Goal: Task Accomplishment & Management: Manage account settings

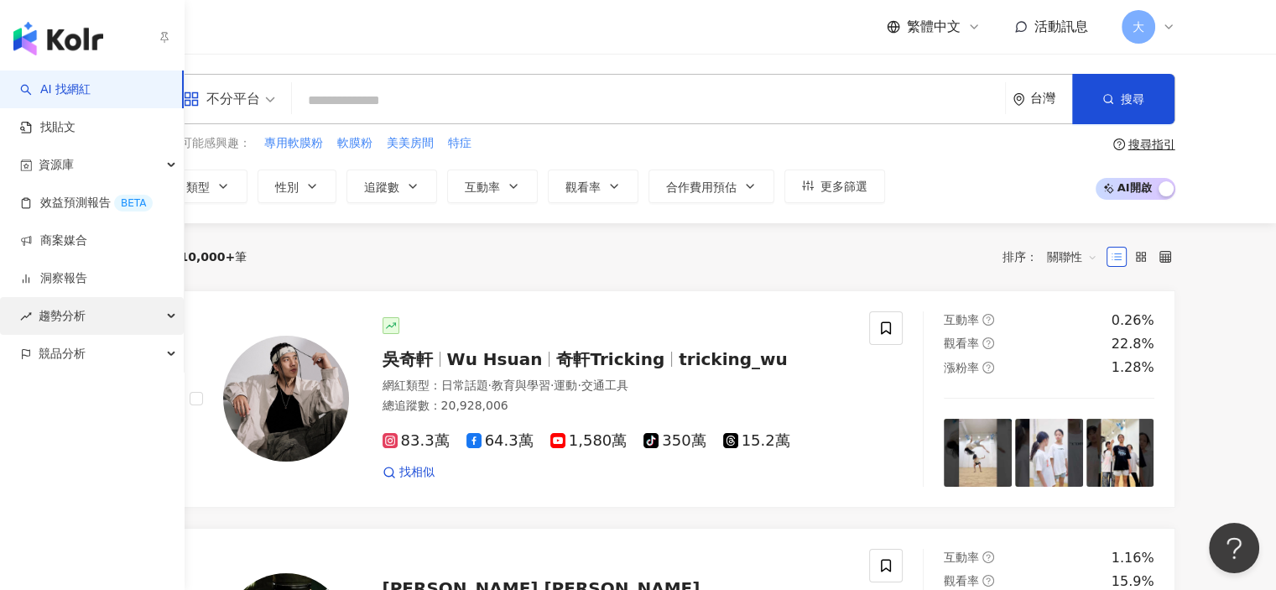
click at [96, 315] on div "趨勢分析" at bounding box center [92, 316] width 184 height 38
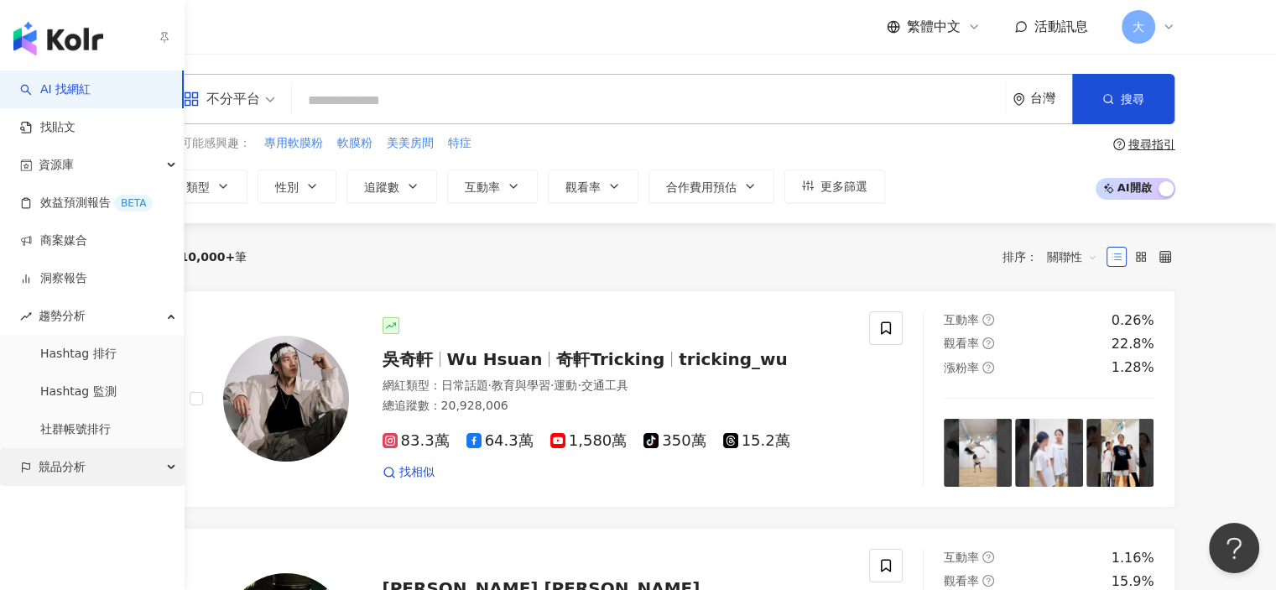
click at [155, 465] on div "競品分析" at bounding box center [92, 467] width 184 height 38
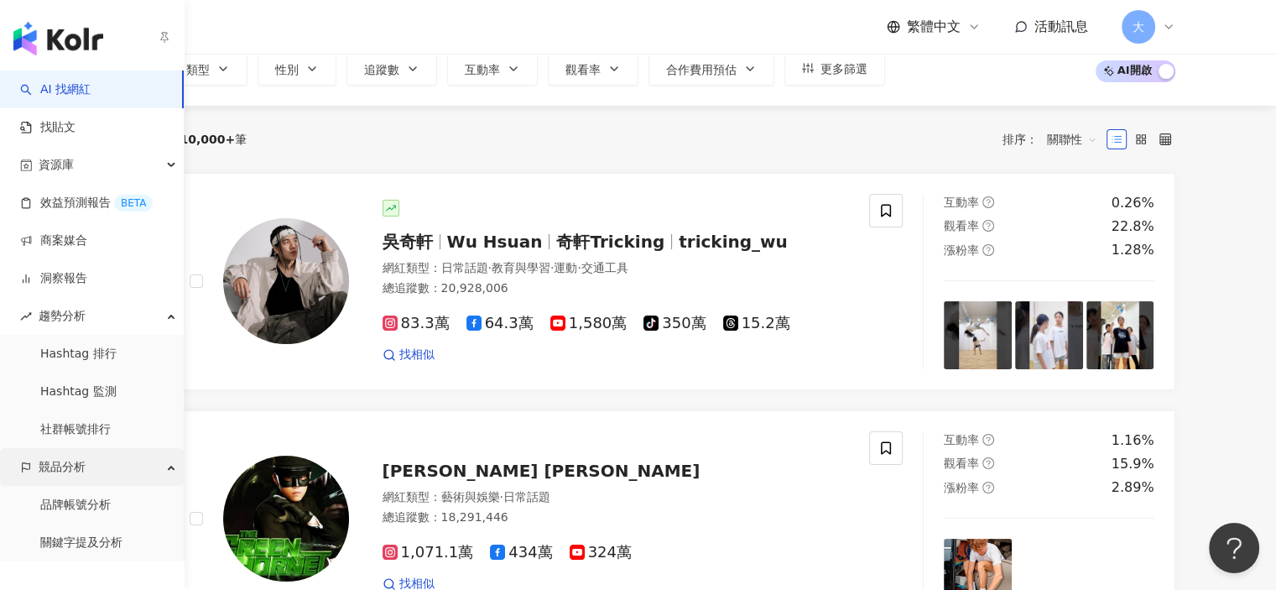
scroll to position [168, 0]
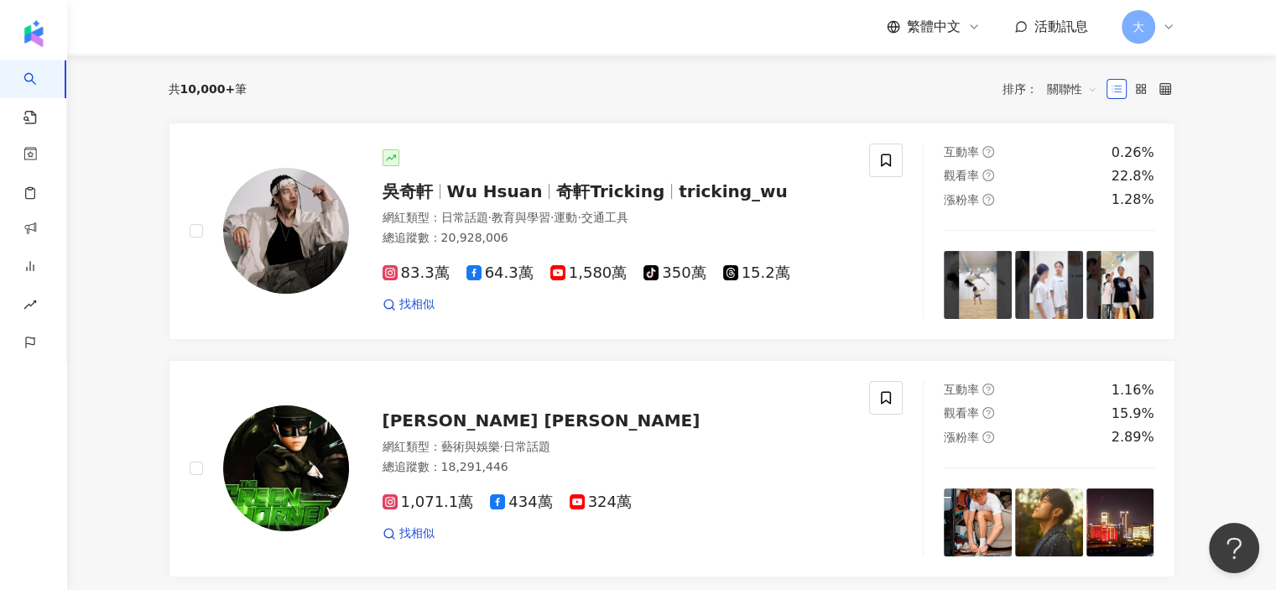
click at [1172, 27] on icon at bounding box center [1168, 26] width 13 height 13
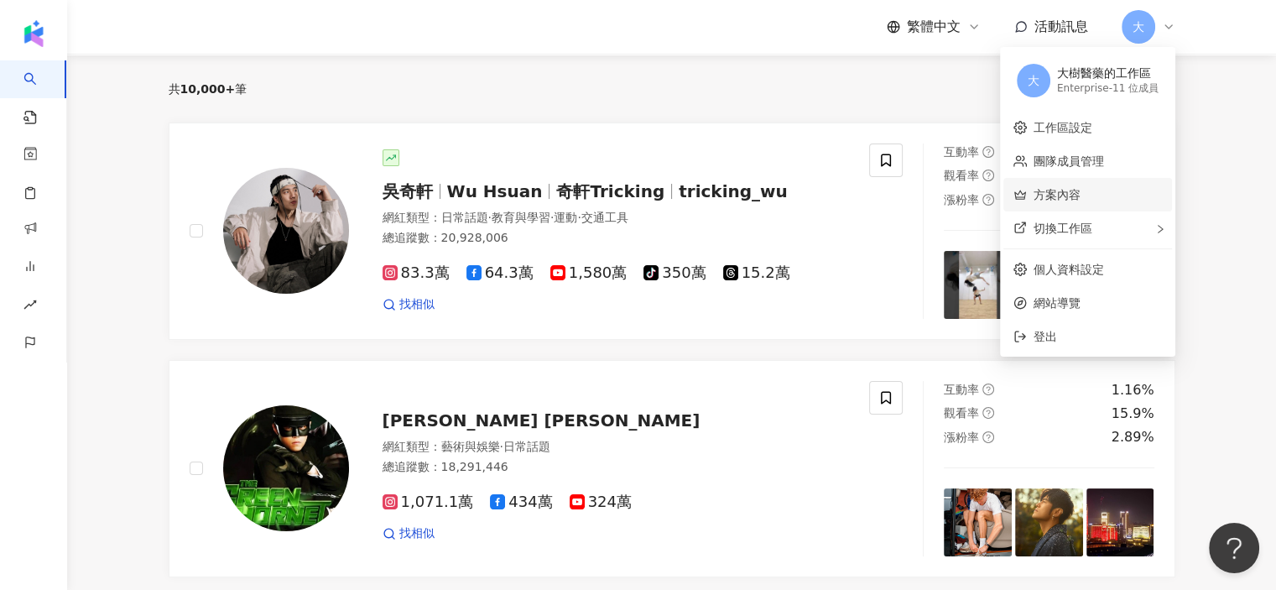
click at [1080, 198] on link "方案內容" at bounding box center [1056, 194] width 47 height 13
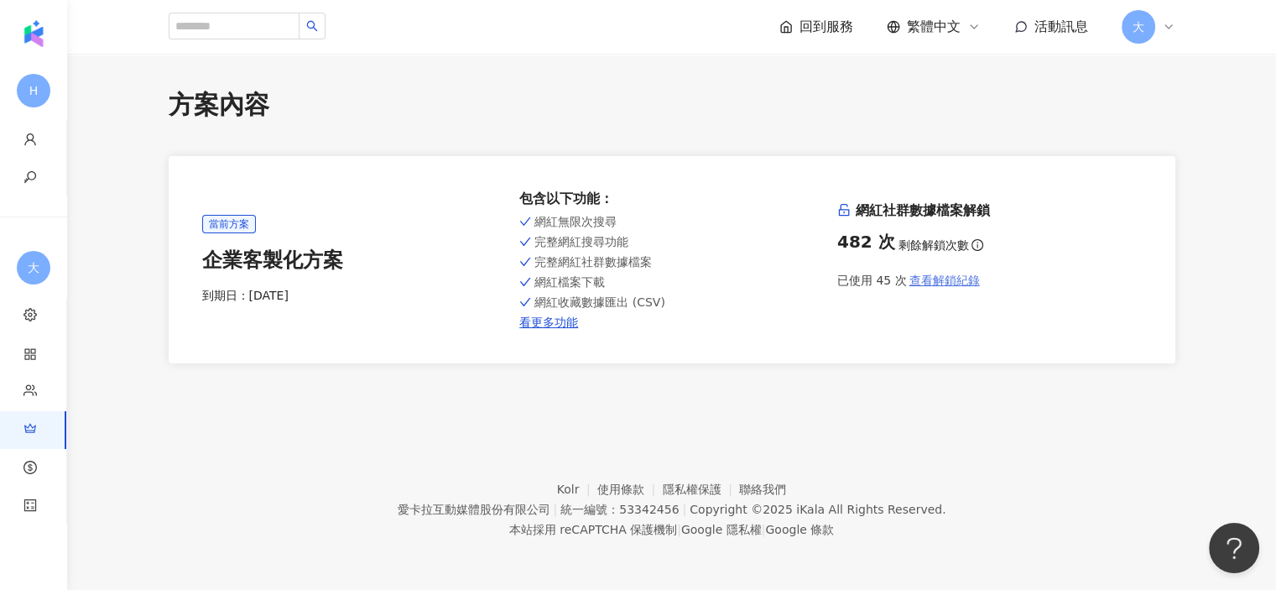
click at [959, 281] on span "查看解鎖紀錄" at bounding box center [944, 279] width 70 height 13
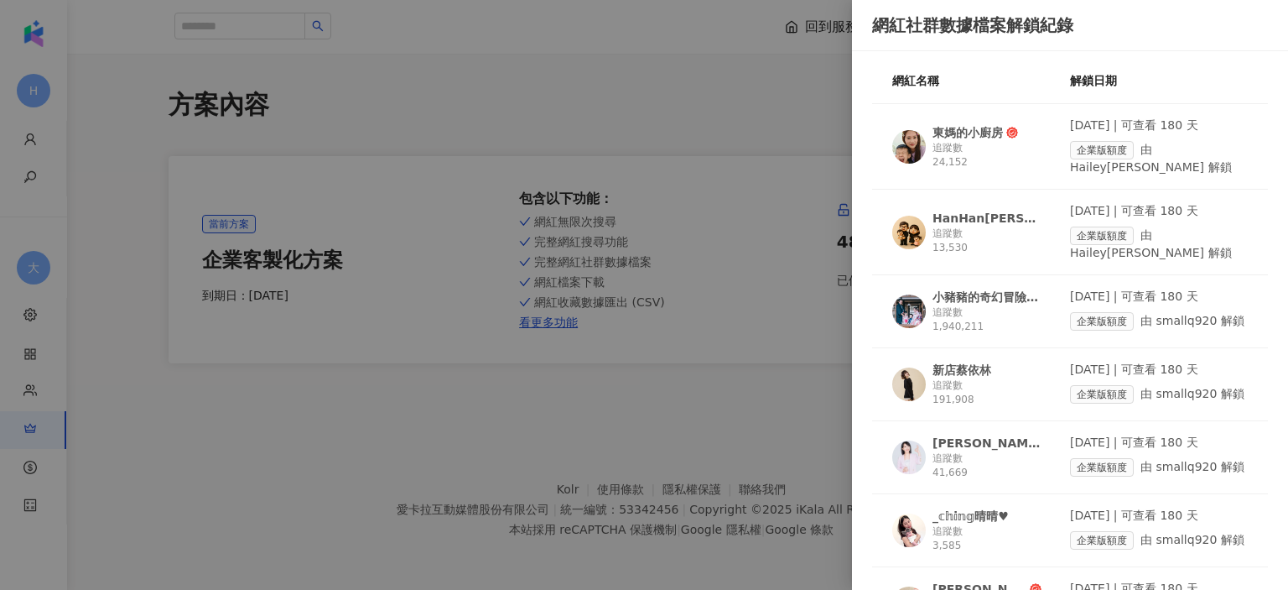
click at [715, 395] on div at bounding box center [644, 295] width 1288 height 590
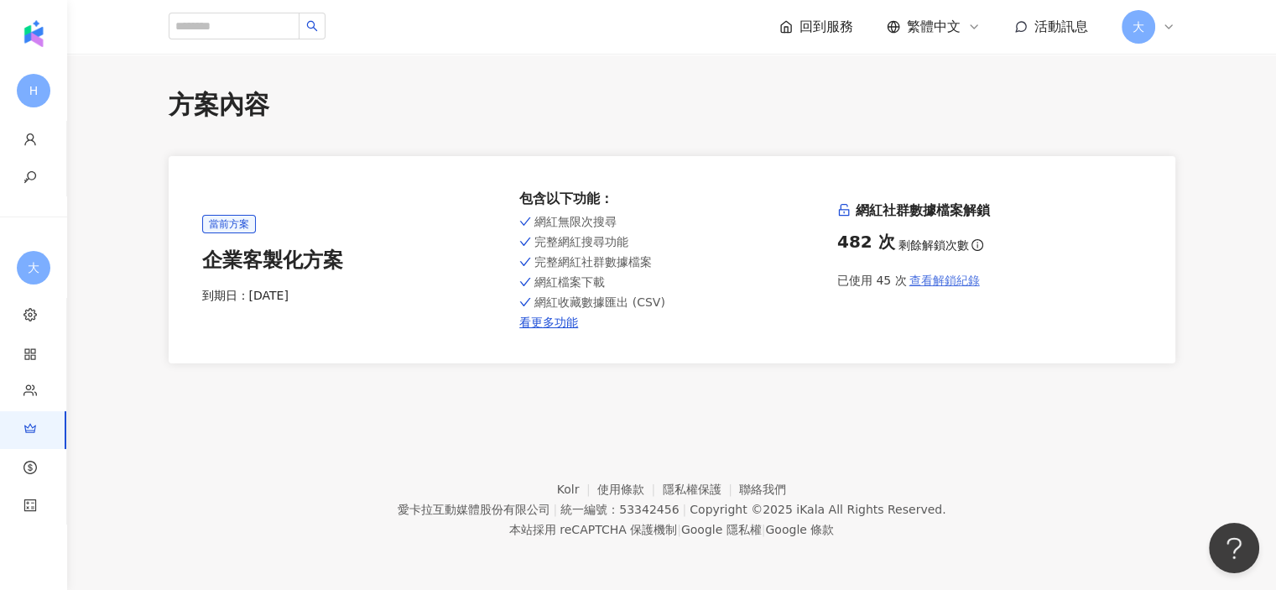
click at [931, 274] on span "查看解鎖紀錄" at bounding box center [944, 279] width 70 height 13
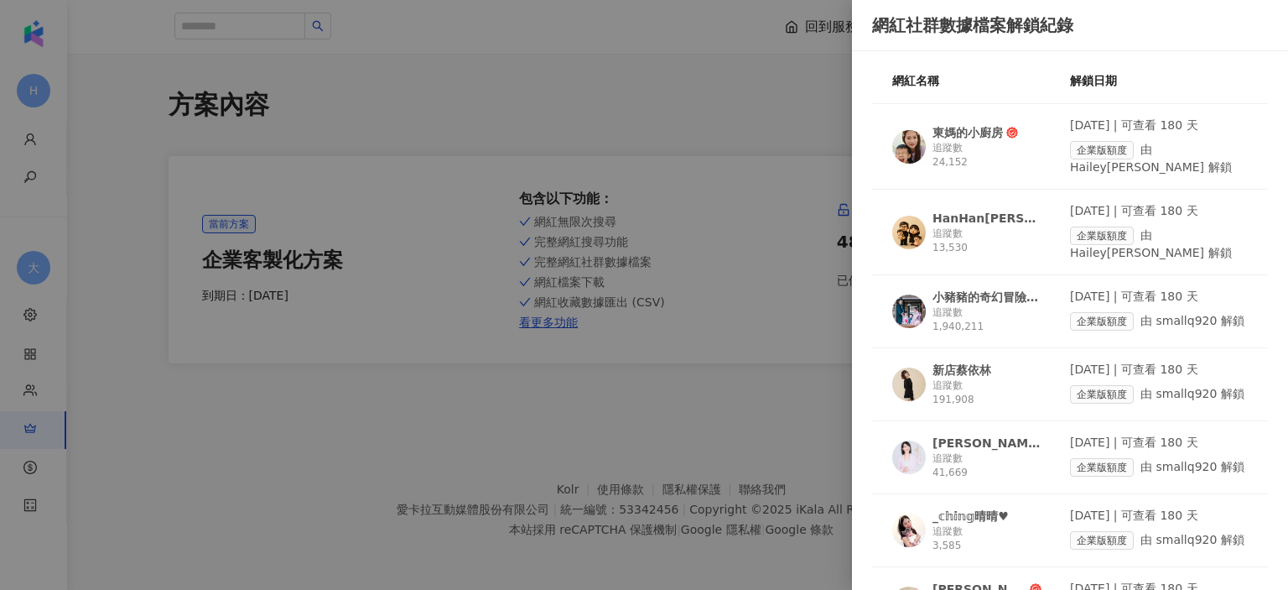
click at [763, 328] on div at bounding box center [644, 295] width 1288 height 590
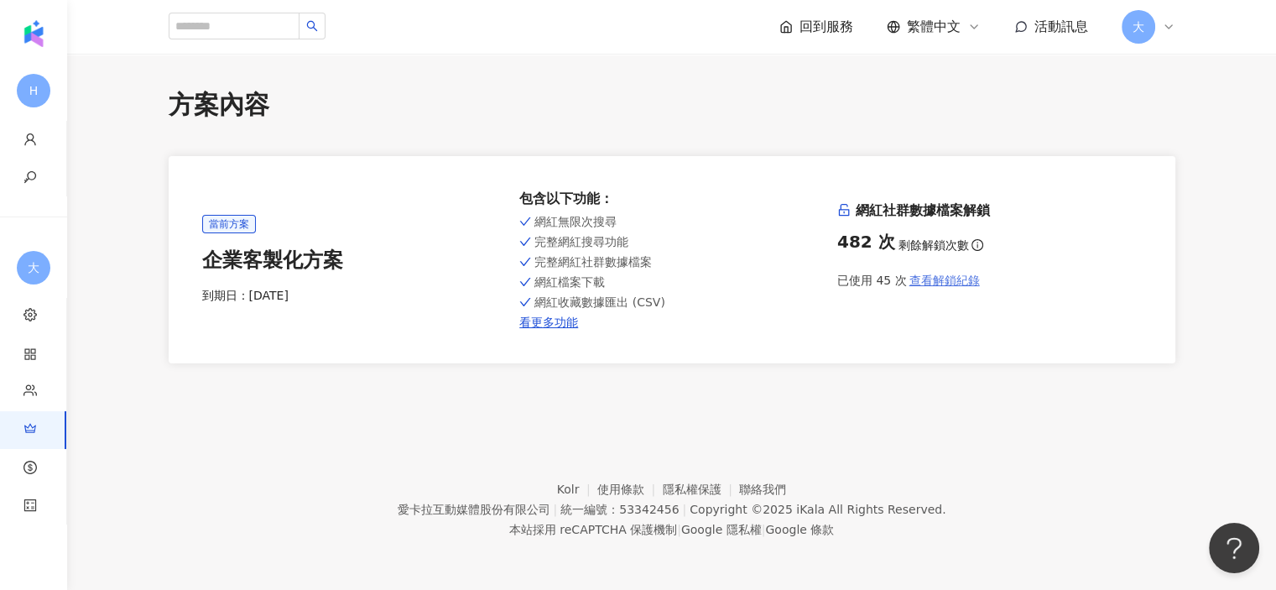
click at [948, 280] on span "查看解鎖紀錄" at bounding box center [944, 279] width 70 height 13
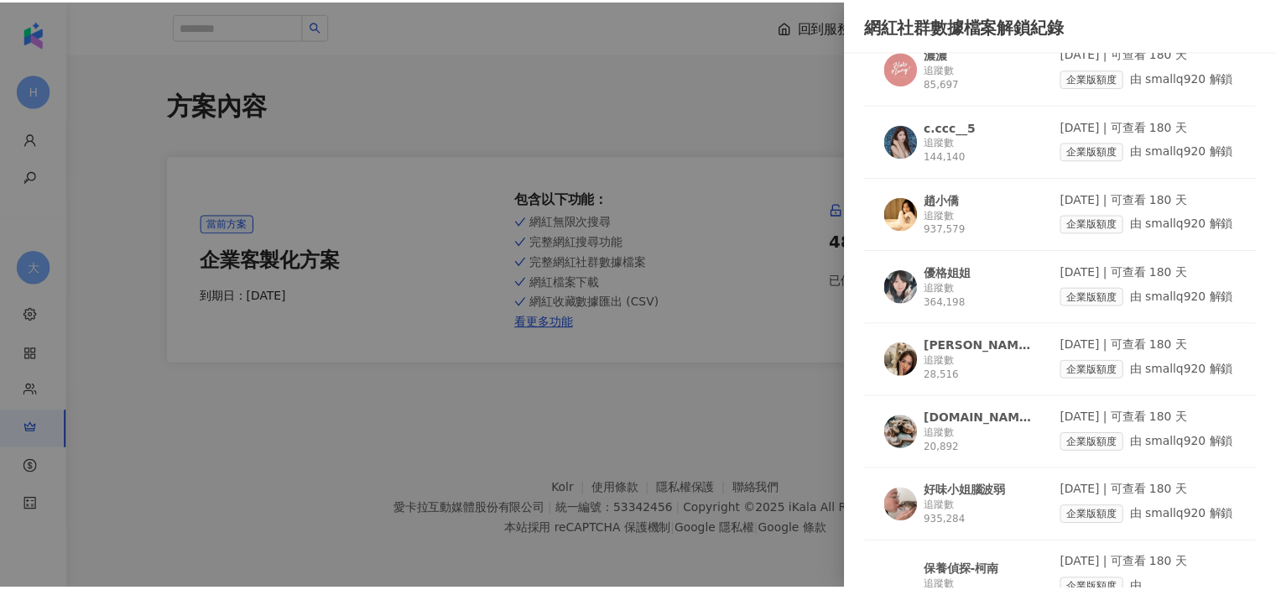
scroll to position [2843, 0]
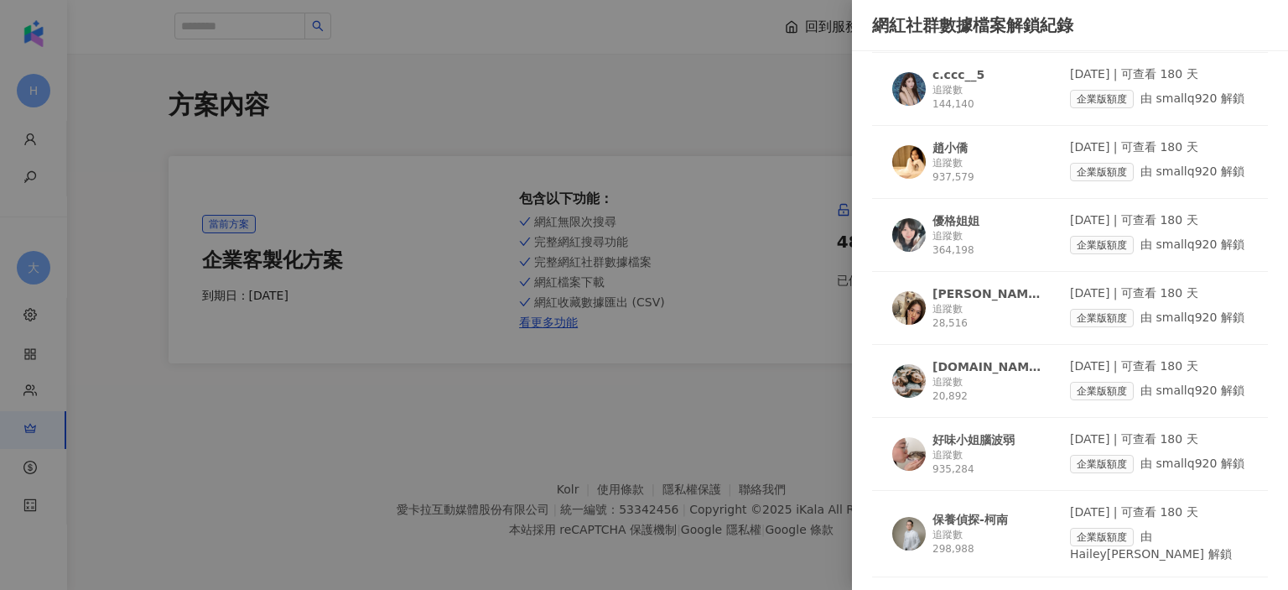
click at [1177, 455] on div "企業版額度 由 smallq920 解鎖" at bounding box center [1159, 464] width 178 height 18
click at [453, 432] on div at bounding box center [644, 295] width 1288 height 590
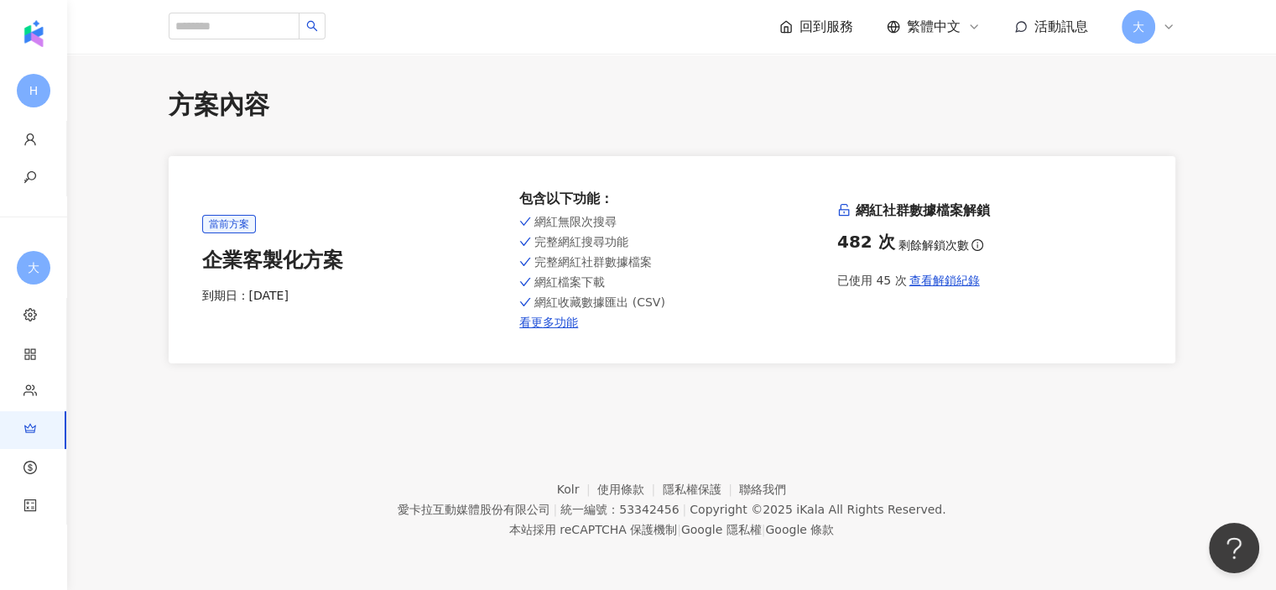
click at [1166, 29] on icon at bounding box center [1168, 26] width 13 height 13
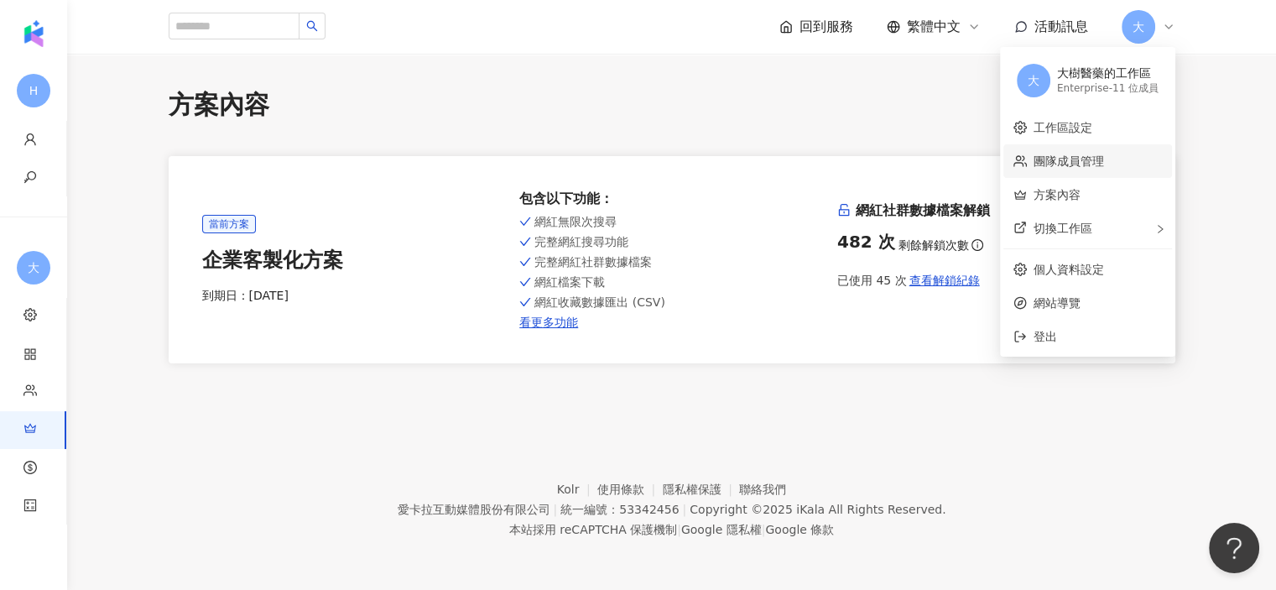
click at [1094, 163] on link "團隊成員管理" at bounding box center [1068, 160] width 70 height 13
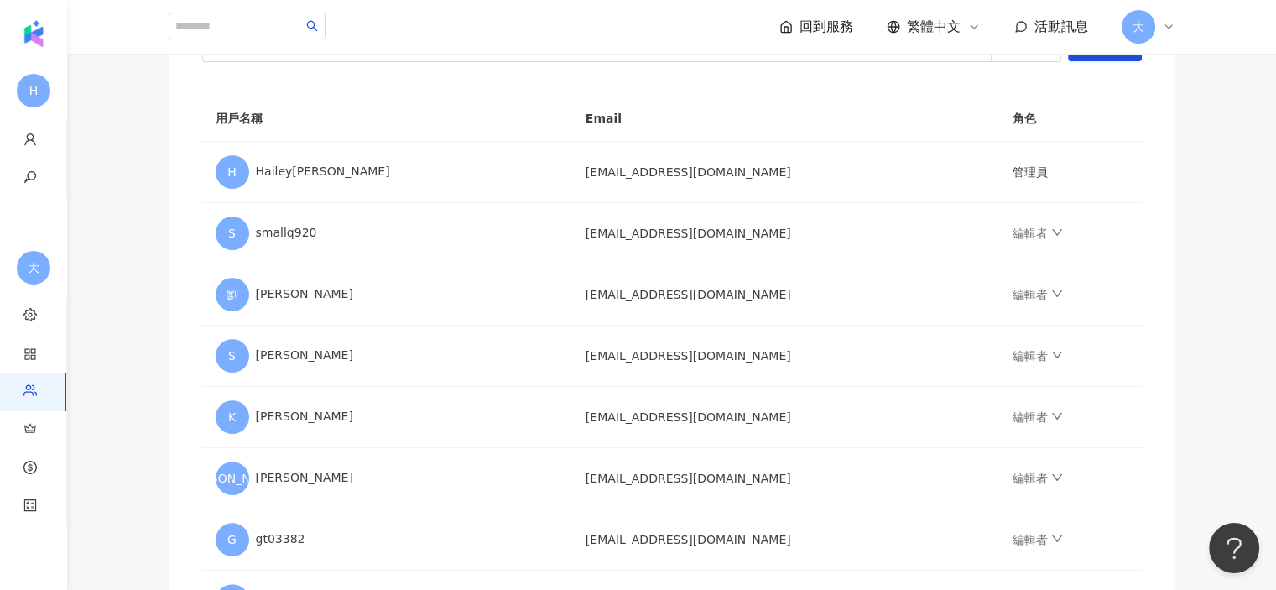
scroll to position [252, 0]
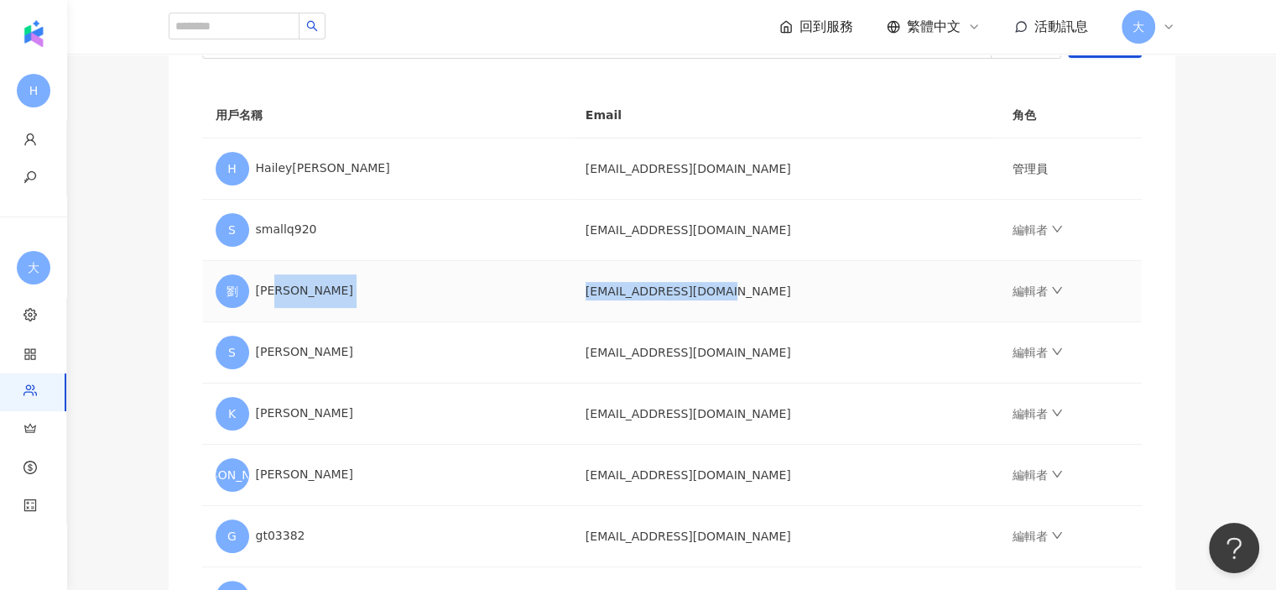
drag, startPoint x: 502, startPoint y: 292, endPoint x: 784, endPoint y: 295, distance: 282.6
click at [784, 295] on tr "劉 劉睿涵 regina70415@gmail.com 編輯者" at bounding box center [671, 291] width 939 height 61
click at [143, 376] on div "團隊成員管理 邀請團隊成員加入 團隊成員人數上限：20 ｜ 剩餘額度：9 想獲得更多額度？聯絡我們 請輸入一個或多個電子郵件 管理員 傳送邀請 用戶名稱 Em…" at bounding box center [671, 341] width 1073 height 1010
click at [1232, 107] on main "團隊成員管理 邀請團隊成員加入 團隊成員人數上限：20 ｜ 剩餘額度：9 想獲得更多額度？聯絡我們 請輸入一個或多個電子郵件 管理員 傳送邀請 用戶名稱 Em…" at bounding box center [671, 341] width 1208 height 1010
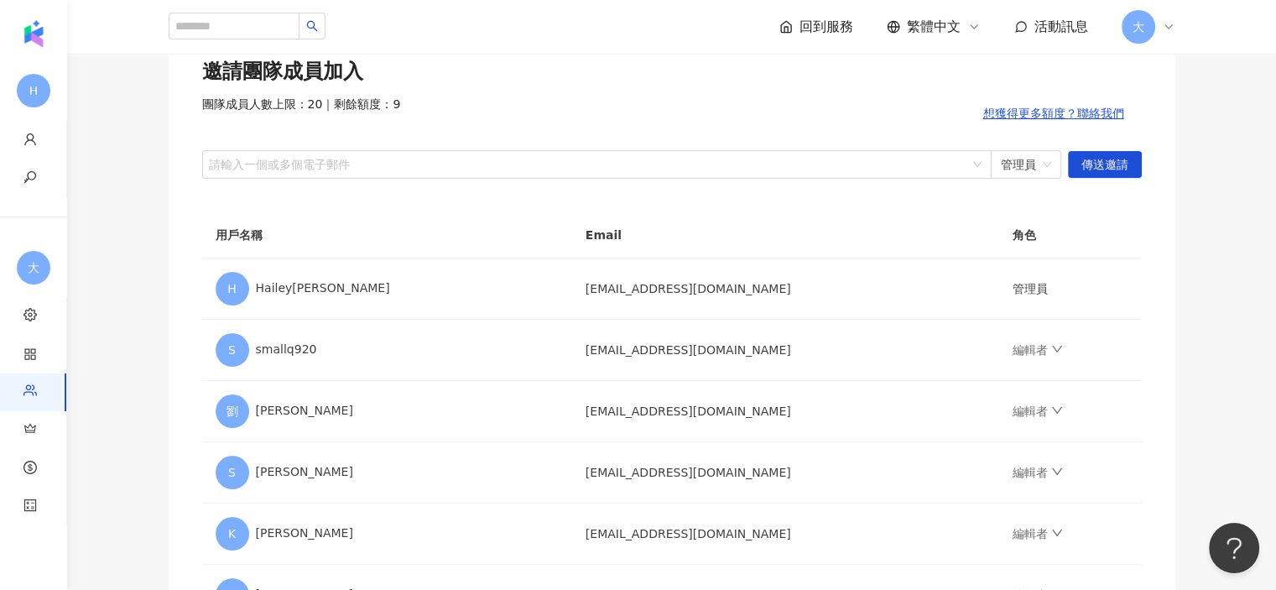
scroll to position [84, 0]
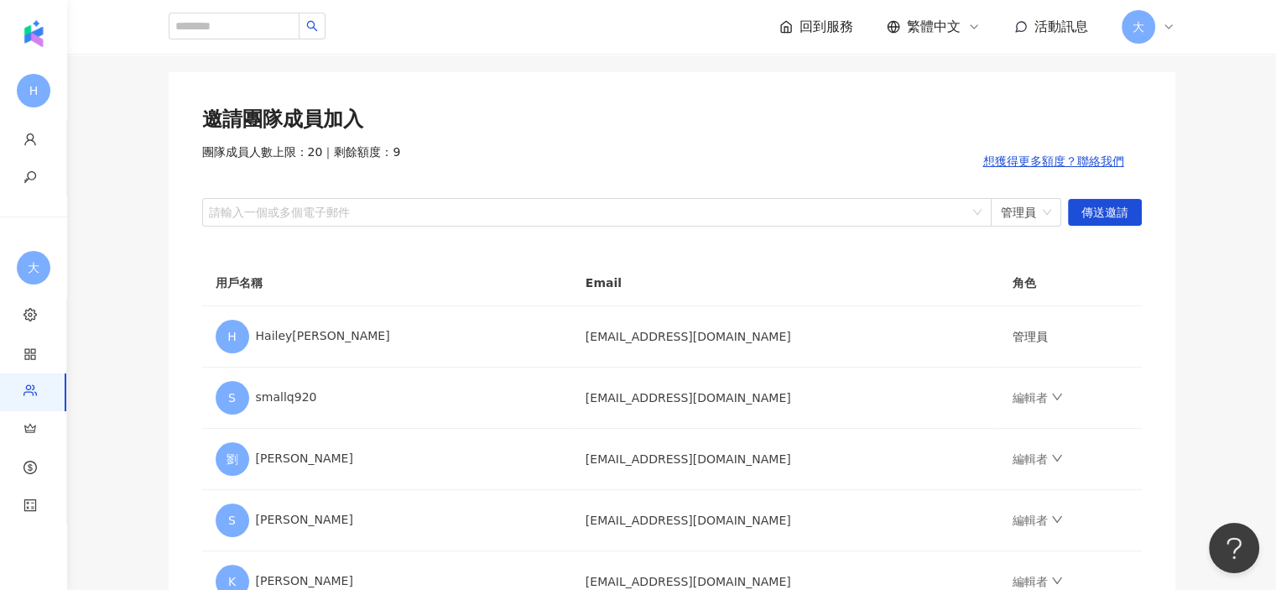
click at [1172, 34] on div "大" at bounding box center [1148, 27] width 54 height 34
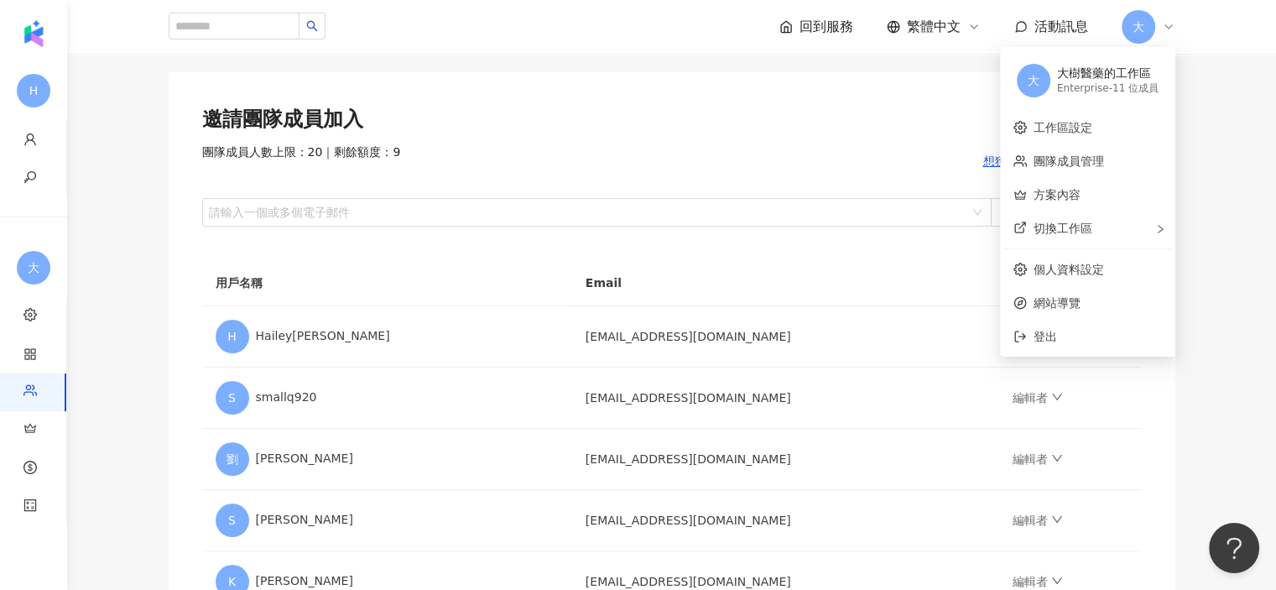
click at [775, 123] on div "邀請團隊成員加入" at bounding box center [671, 120] width 939 height 29
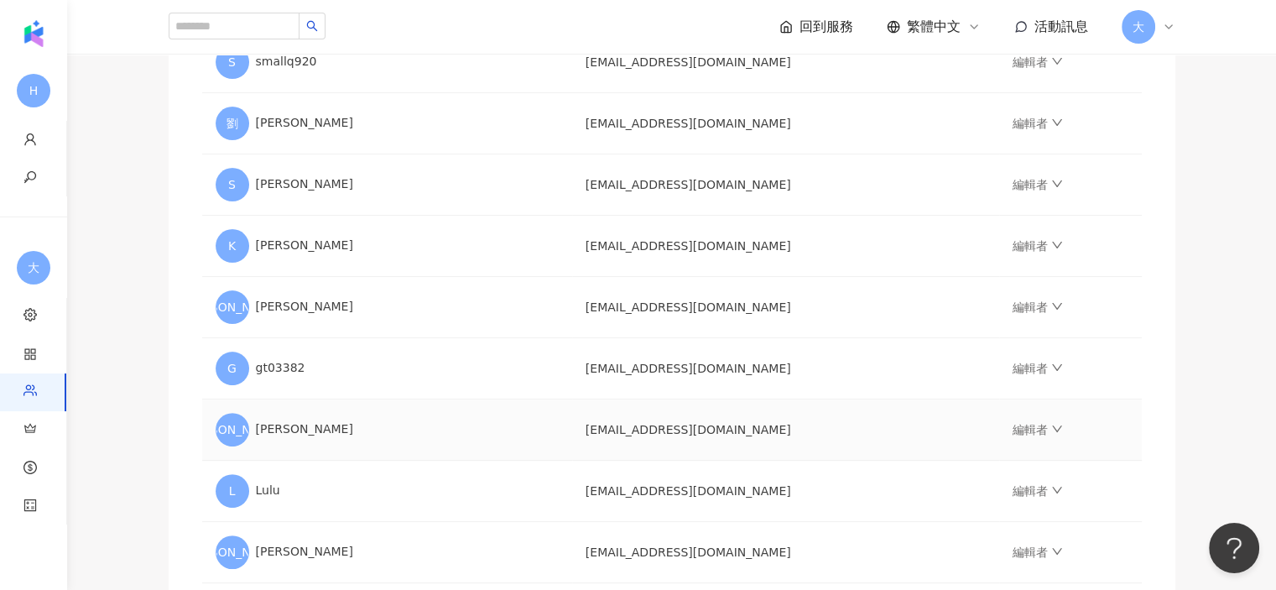
scroll to position [691, 0]
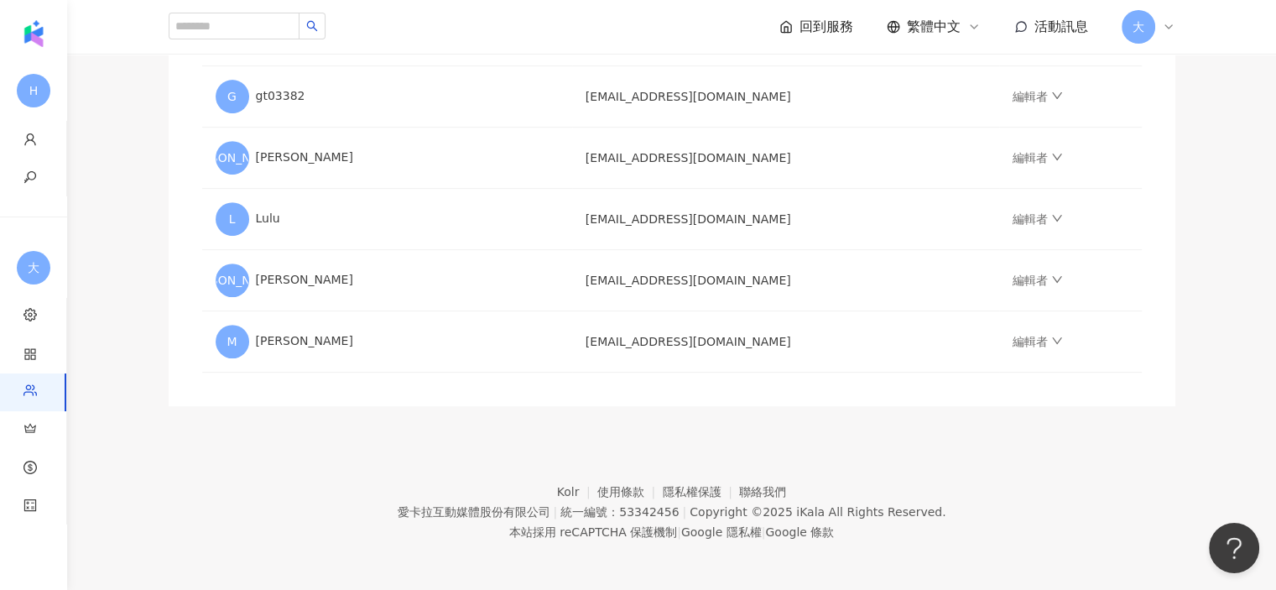
click at [1153, 34] on div "大" at bounding box center [1148, 27] width 54 height 34
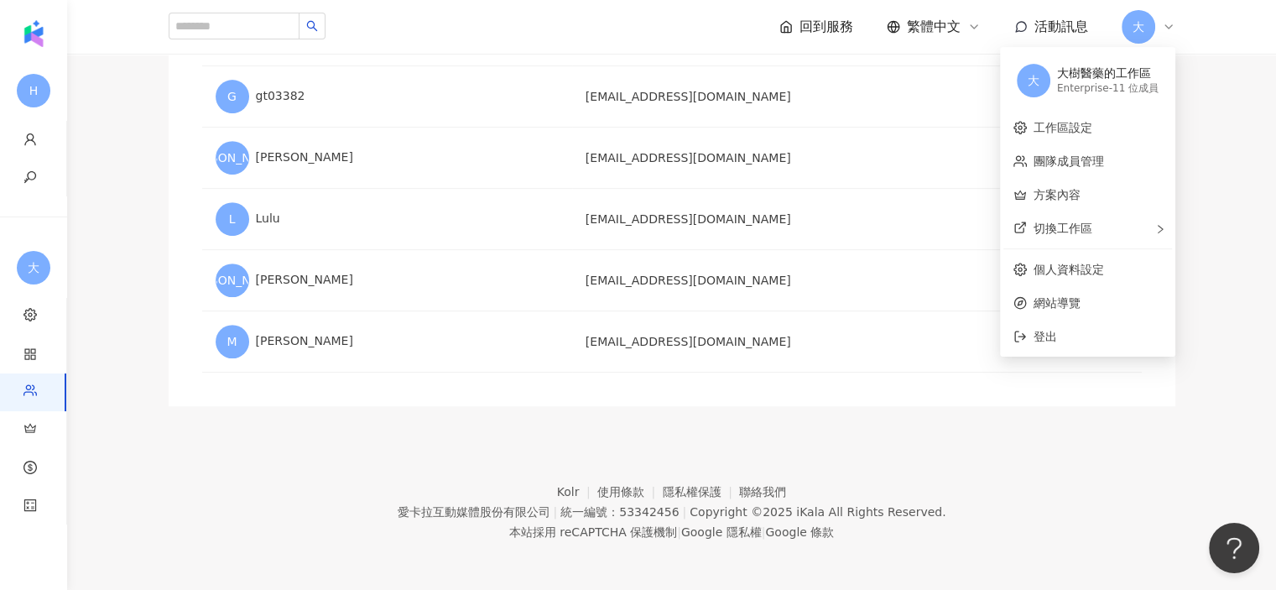
click at [1162, 30] on icon at bounding box center [1168, 26] width 13 height 13
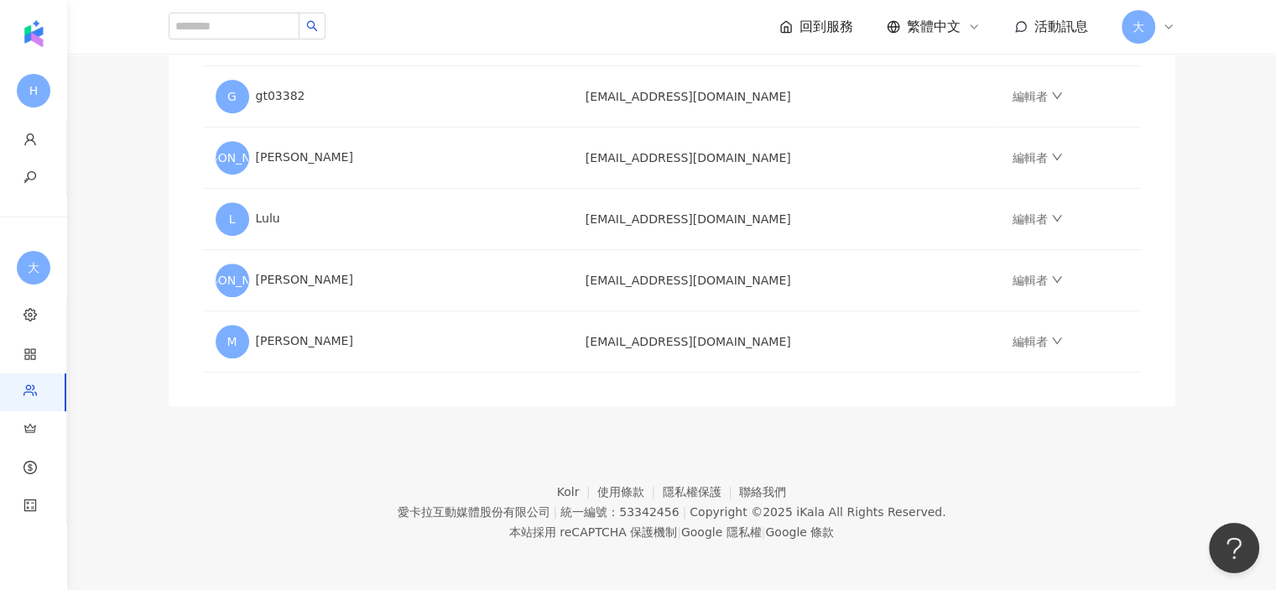
click at [1141, 36] on span "大" at bounding box center [1138, 27] width 34 height 34
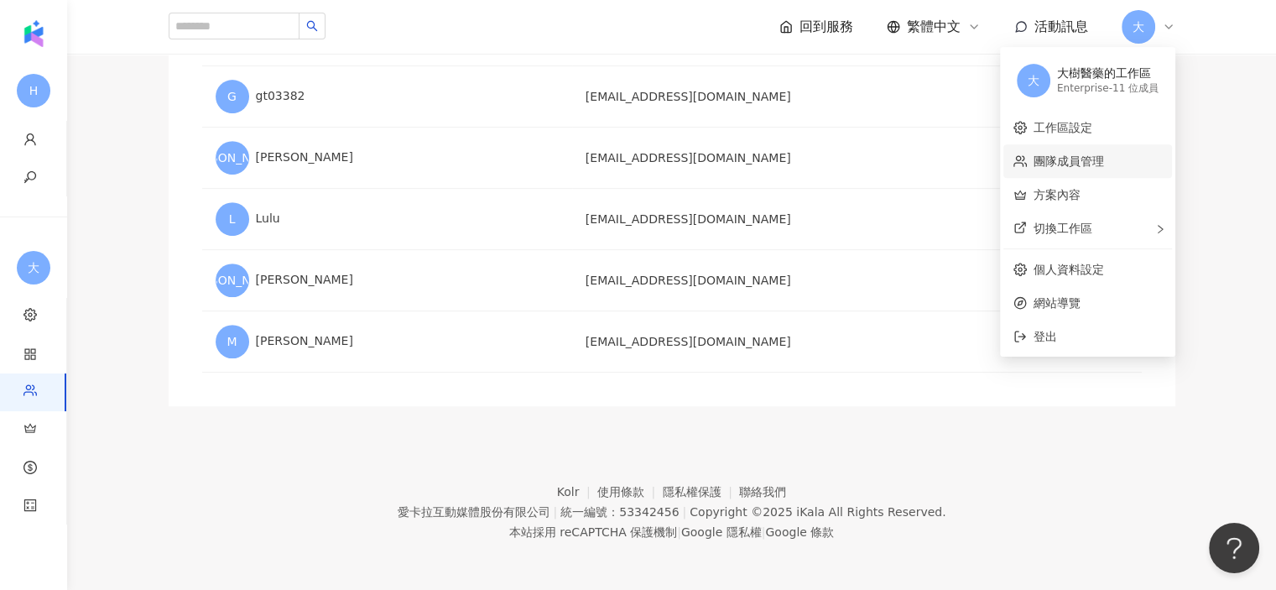
click at [1071, 157] on link "團隊成員管理" at bounding box center [1068, 160] width 70 height 13
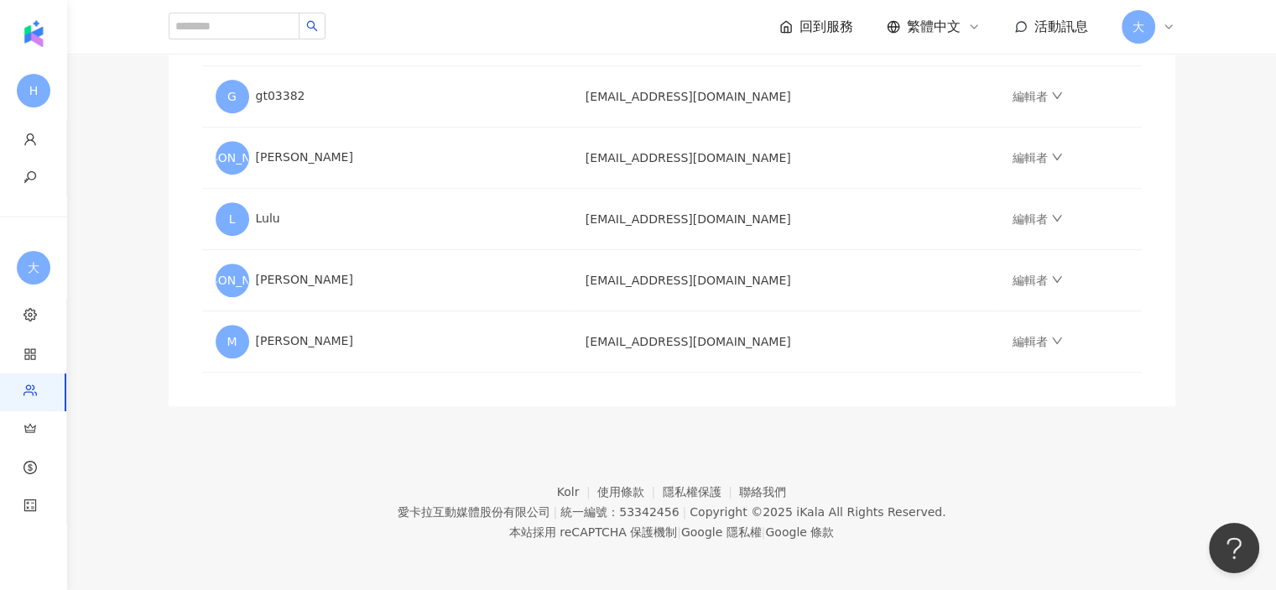
scroll to position [0, 0]
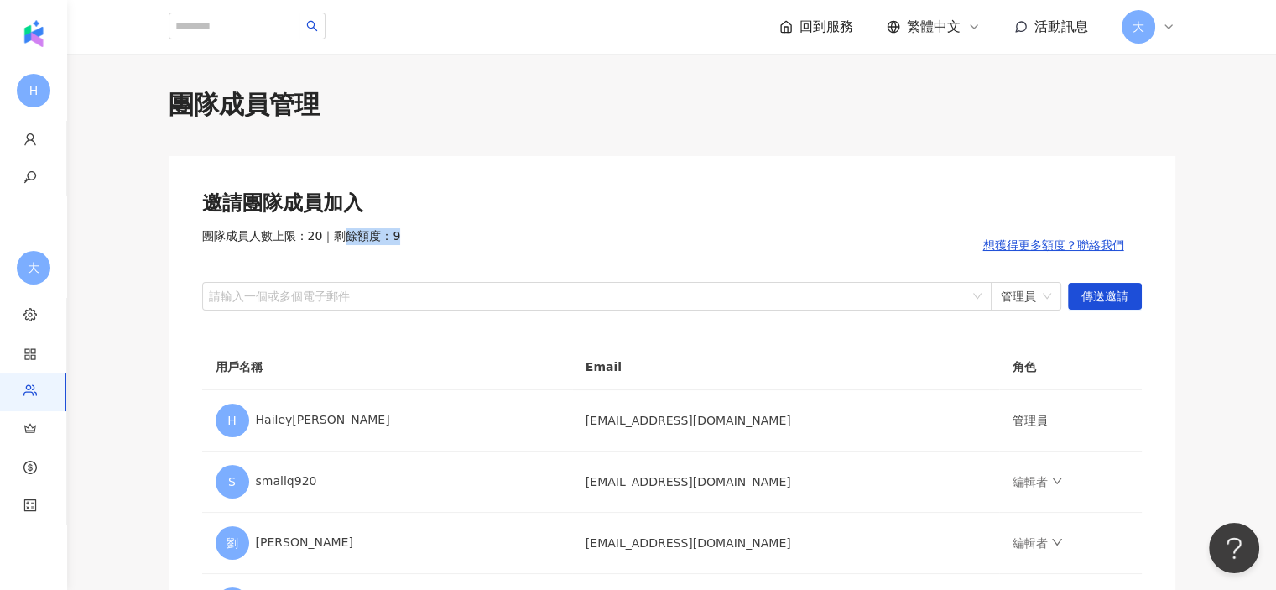
drag, startPoint x: 340, startPoint y: 240, endPoint x: 406, endPoint y: 233, distance: 66.6
click at [406, 233] on div "團隊成員人數上限：20 ｜ 剩餘額度：9 想獲得更多額度？聯絡我們" at bounding box center [671, 245] width 939 height 34
click at [453, 230] on div "團隊成員人數上限：20 ｜ 剩餘額度：9 想獲得更多額度？聯絡我們" at bounding box center [671, 245] width 939 height 34
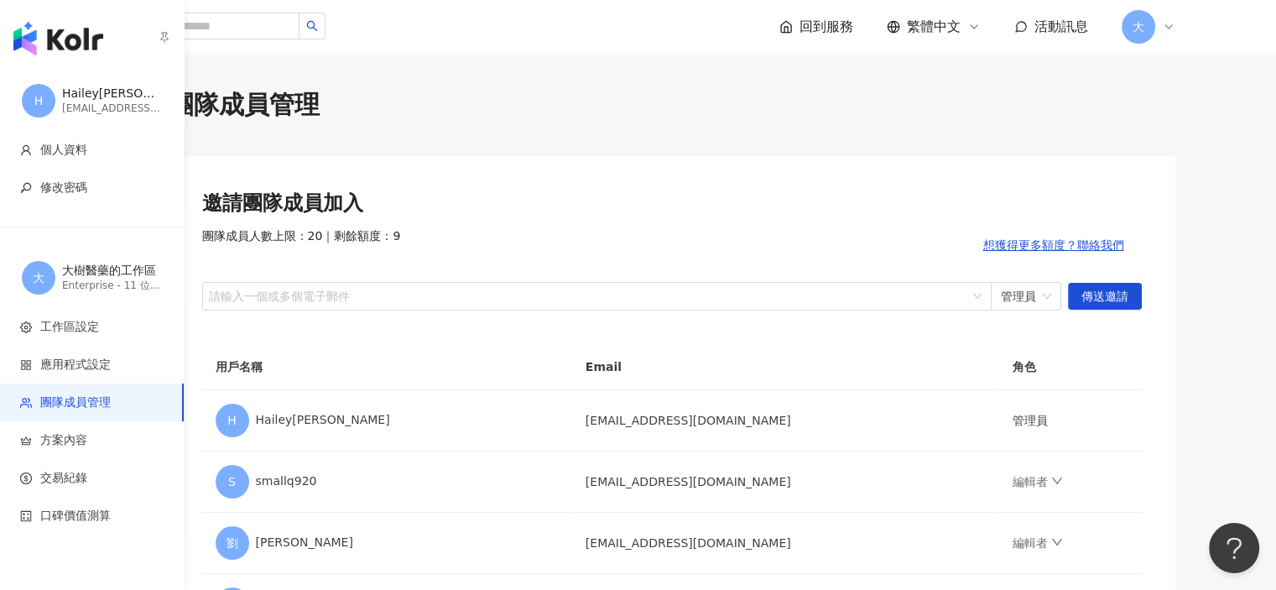
click at [94, 275] on div "大樹醫藥的工作區" at bounding box center [112, 270] width 101 height 17
